Goal: Information Seeking & Learning: Learn about a topic

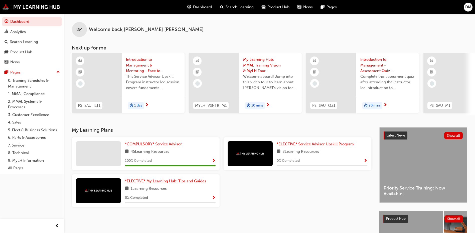
click at [365, 162] on span "Show Progress" at bounding box center [366, 161] width 4 height 5
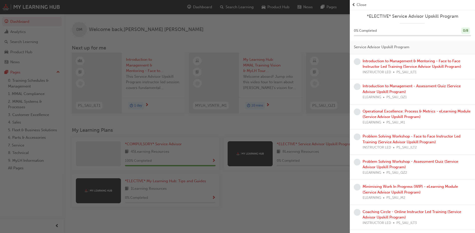
click at [306, 198] on div "button" at bounding box center [175, 116] width 350 height 233
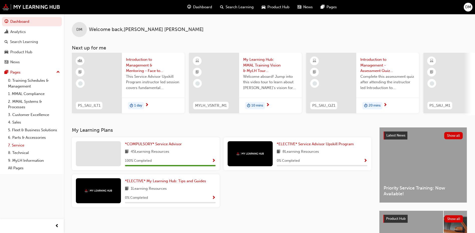
click at [18, 146] on link "7. Service" at bounding box center [34, 146] width 56 height 8
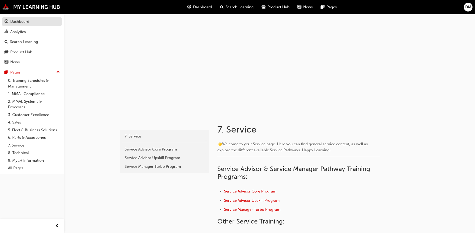
click at [19, 23] on div "Dashboard" at bounding box center [19, 22] width 19 height 6
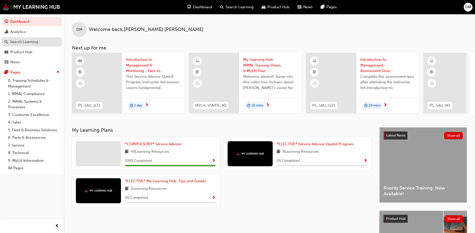
click at [32, 41] on div "Search Learning" at bounding box center [24, 42] width 28 height 6
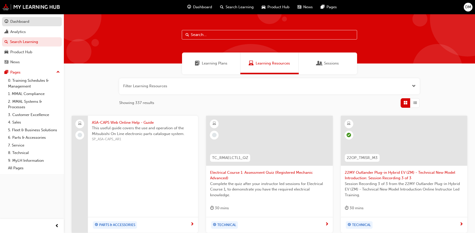
click at [23, 18] on link "Dashboard" at bounding box center [32, 21] width 60 height 9
